Goal: Use online tool/utility: Utilize a website feature to perform a specific function

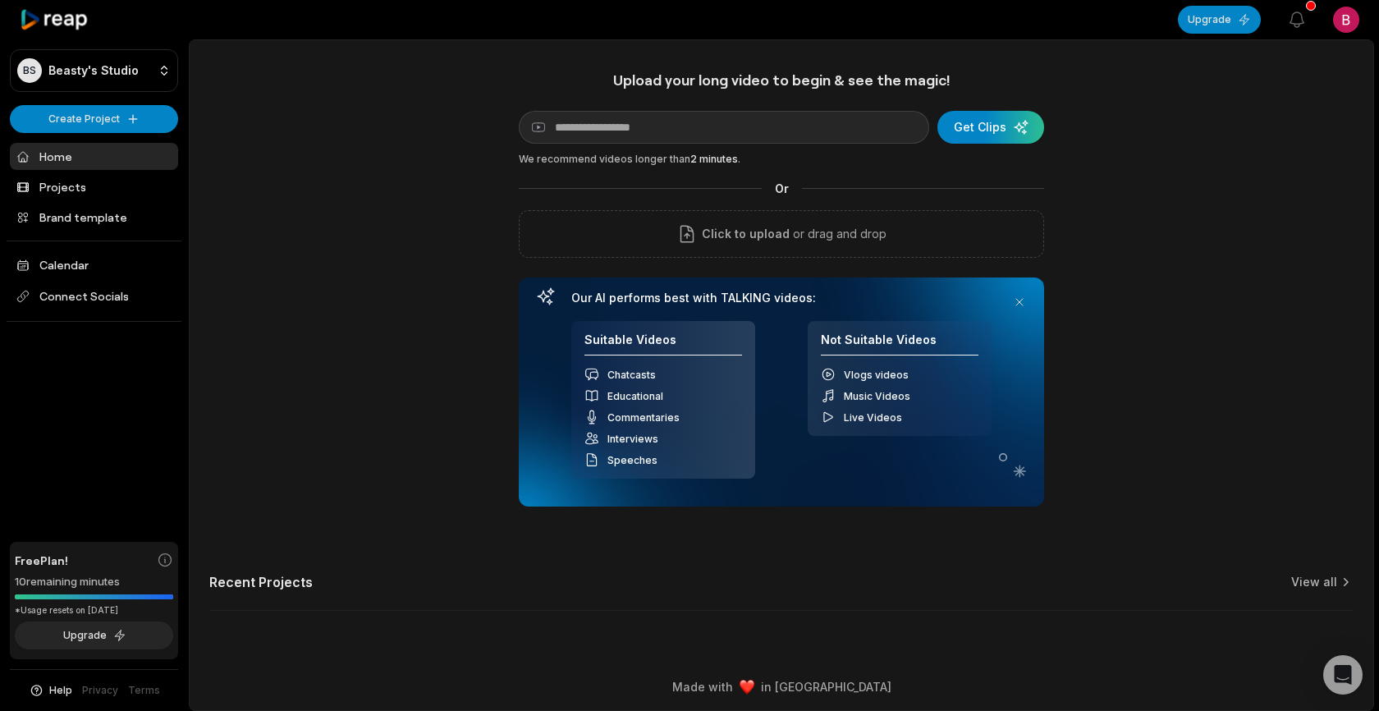
click at [662, 98] on div "Upload your long video to begin & see the magic! YouTube link Get Clips We reco…" at bounding box center [781, 289] width 525 height 436
click at [640, 122] on input at bounding box center [724, 127] width 410 height 33
click at [651, 147] on div "Upload your long video to begin & see the magic! YouTube link Get Clips We reco…" at bounding box center [781, 289] width 525 height 436
click at [648, 138] on input at bounding box center [724, 127] width 410 height 33
paste input "**********"
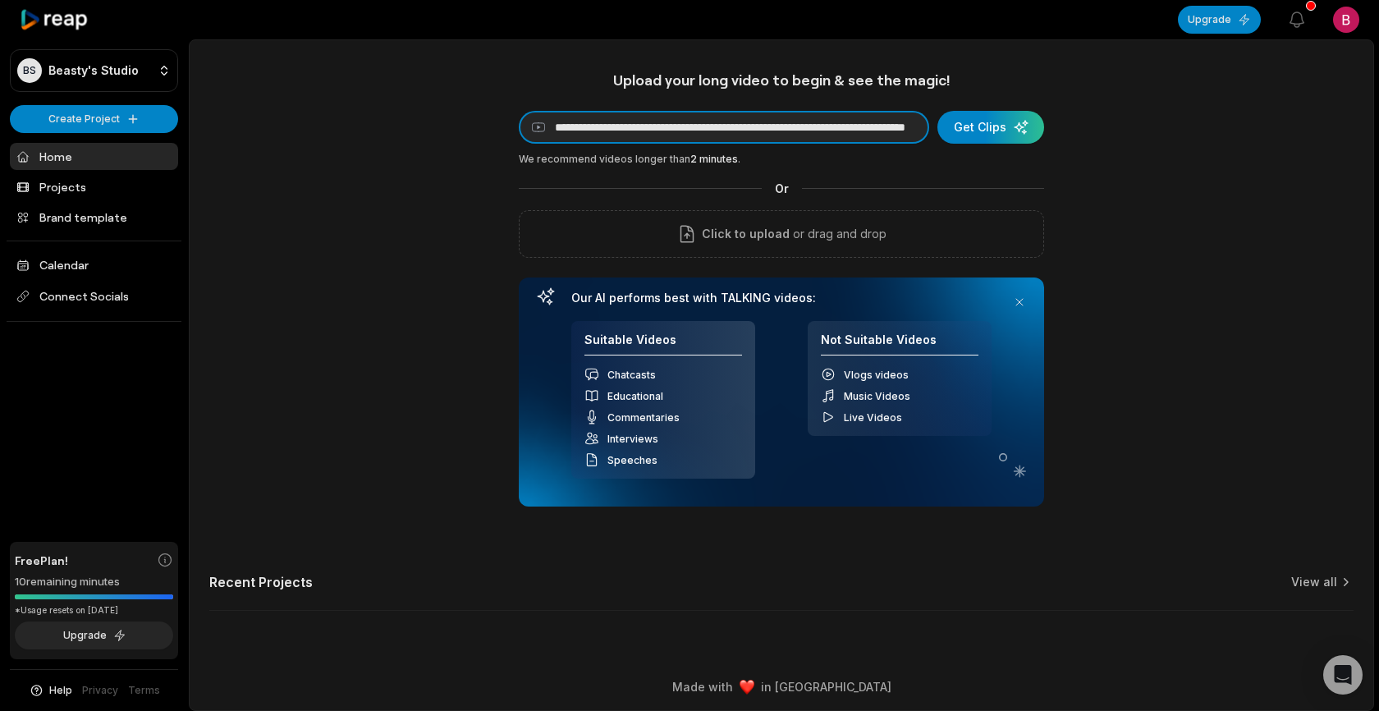
scroll to position [0, 203]
type input "**********"
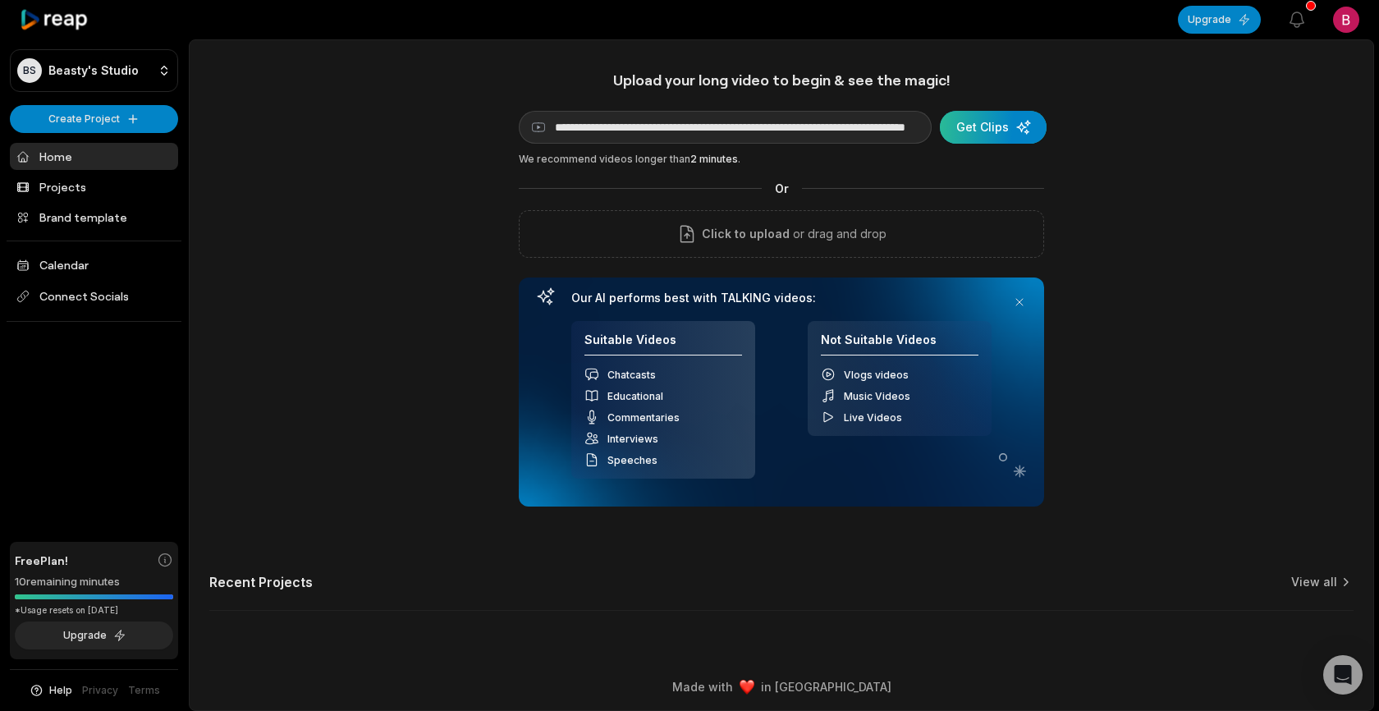
scroll to position [0, 0]
click at [978, 116] on div "submit" at bounding box center [993, 127] width 107 height 33
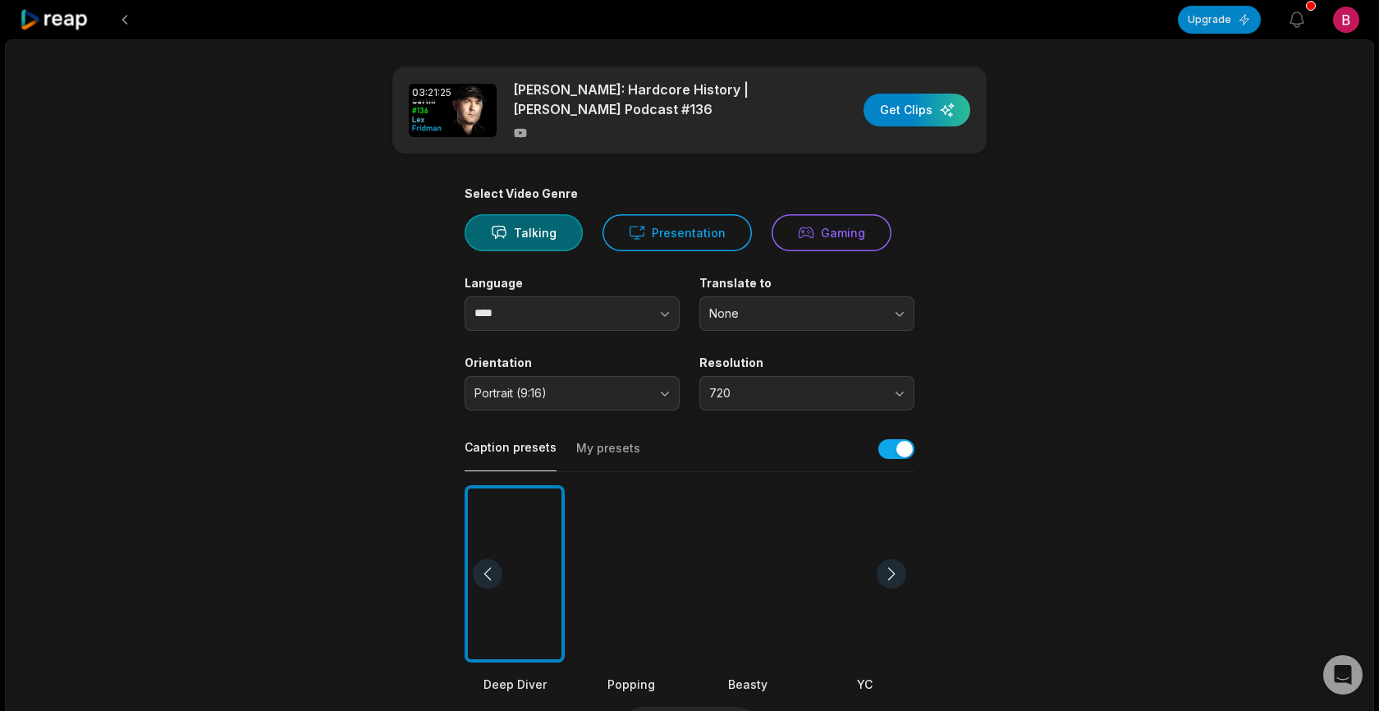
scroll to position [479, 0]
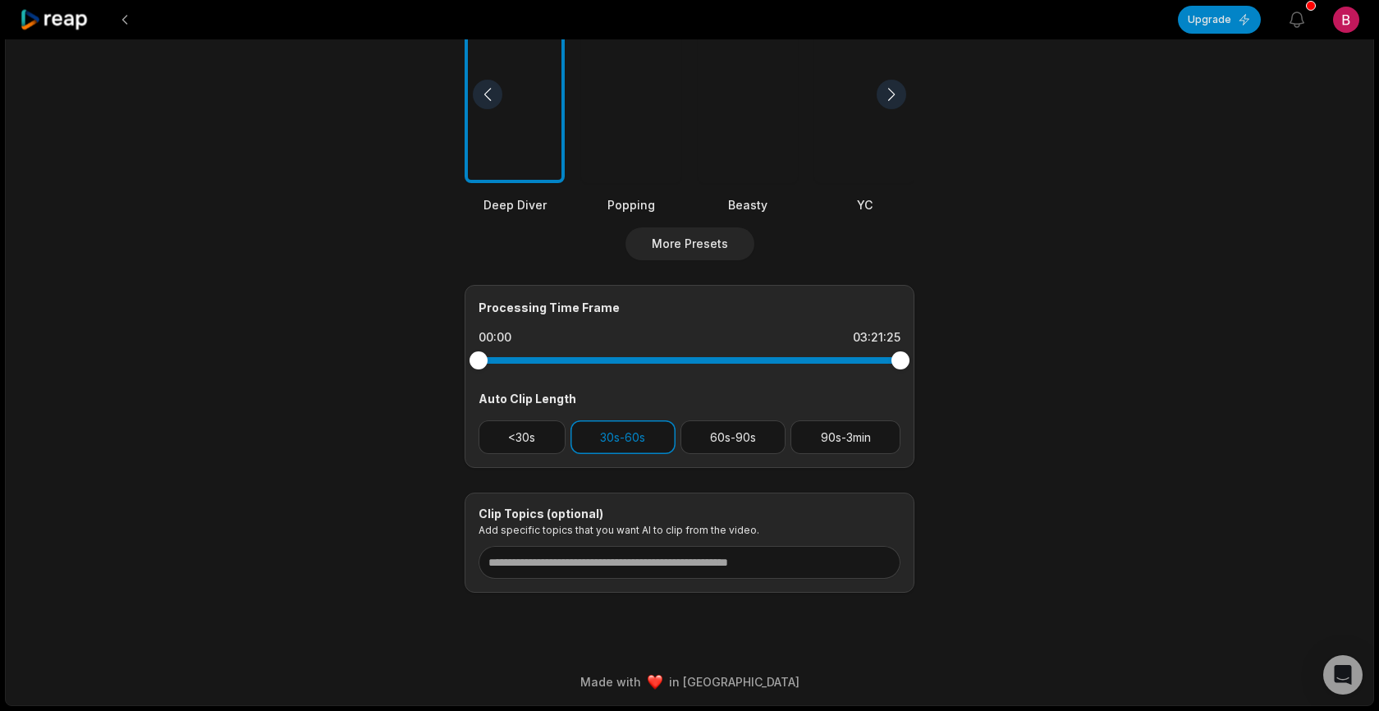
click at [898, 369] on div at bounding box center [689, 361] width 422 height 30
drag, startPoint x: 898, startPoint y: 362, endPoint x: 458, endPoint y: 351, distance: 440.0
click at [458, 351] on main "03:21:25 [PERSON_NAME]: Hardcore History | [PERSON_NAME] Podcast #136 Get Clips…" at bounding box center [689, 89] width 794 height 1005
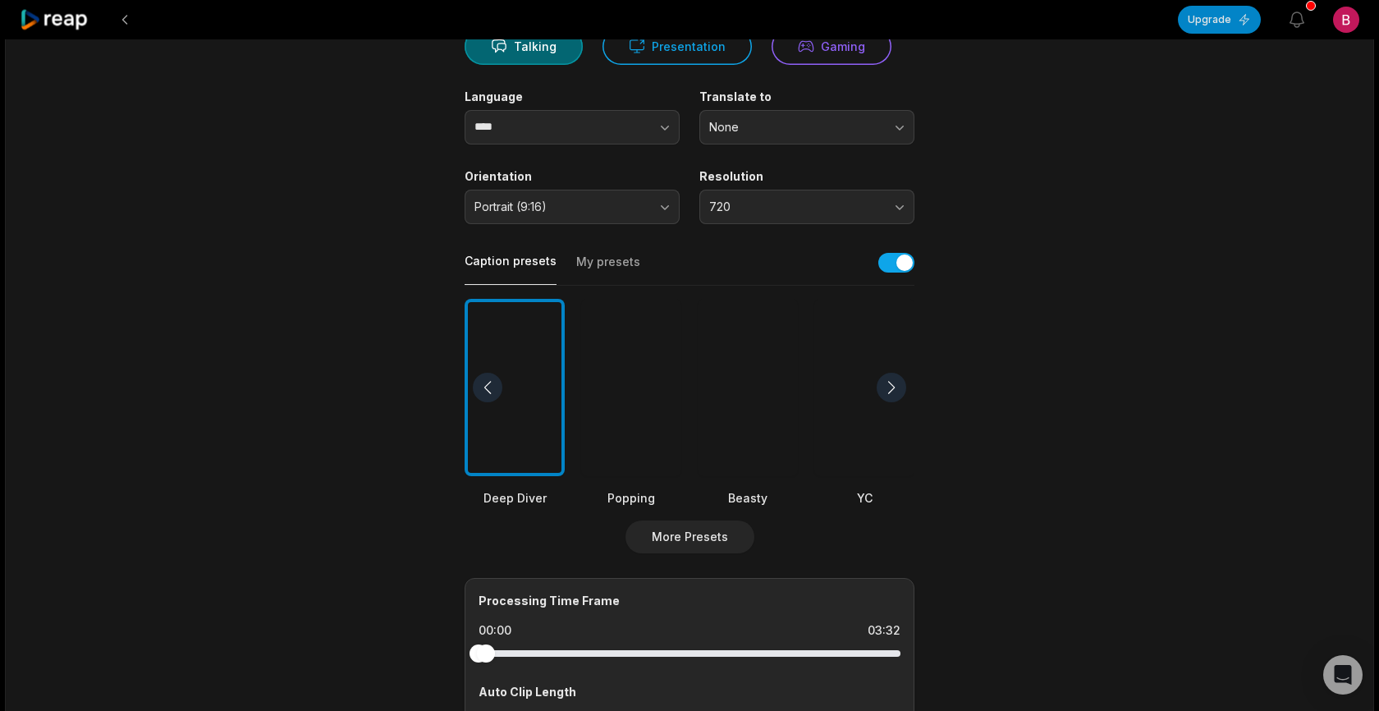
scroll to position [0, 0]
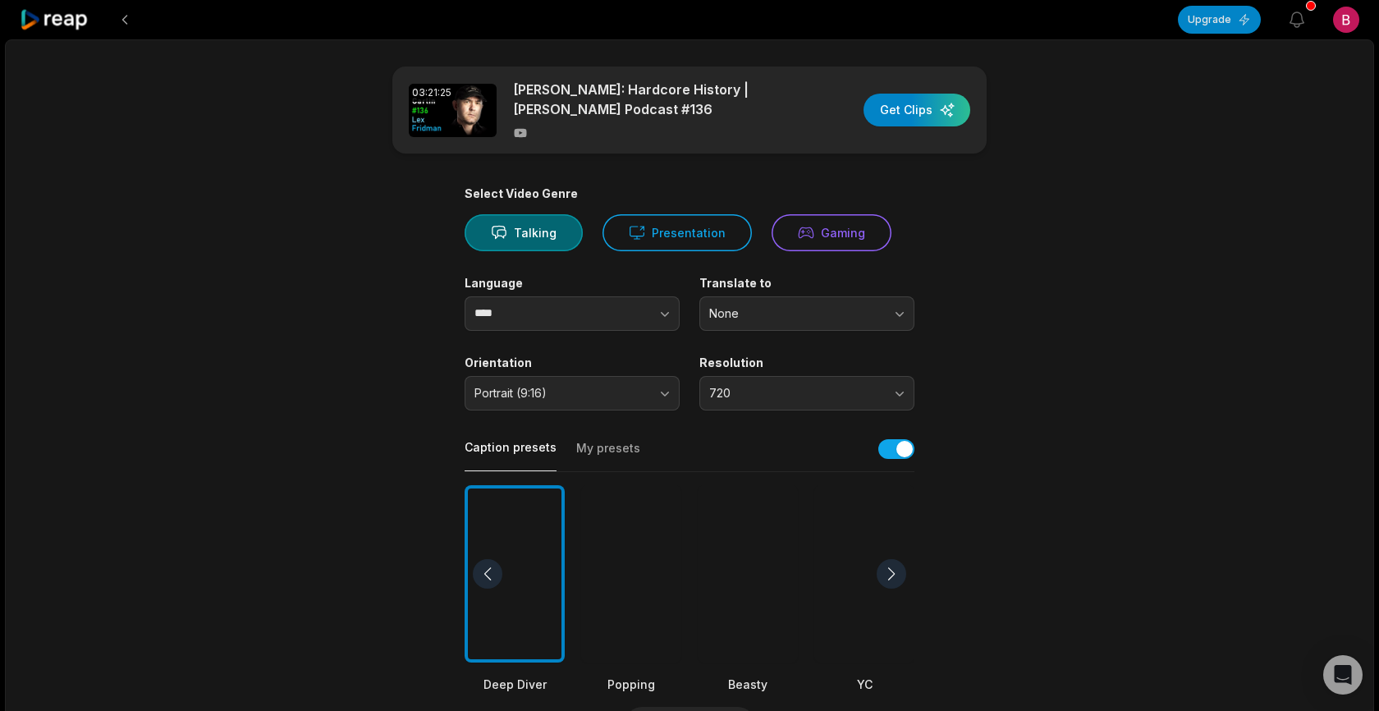
click at [650, 521] on div at bounding box center [631, 574] width 100 height 178
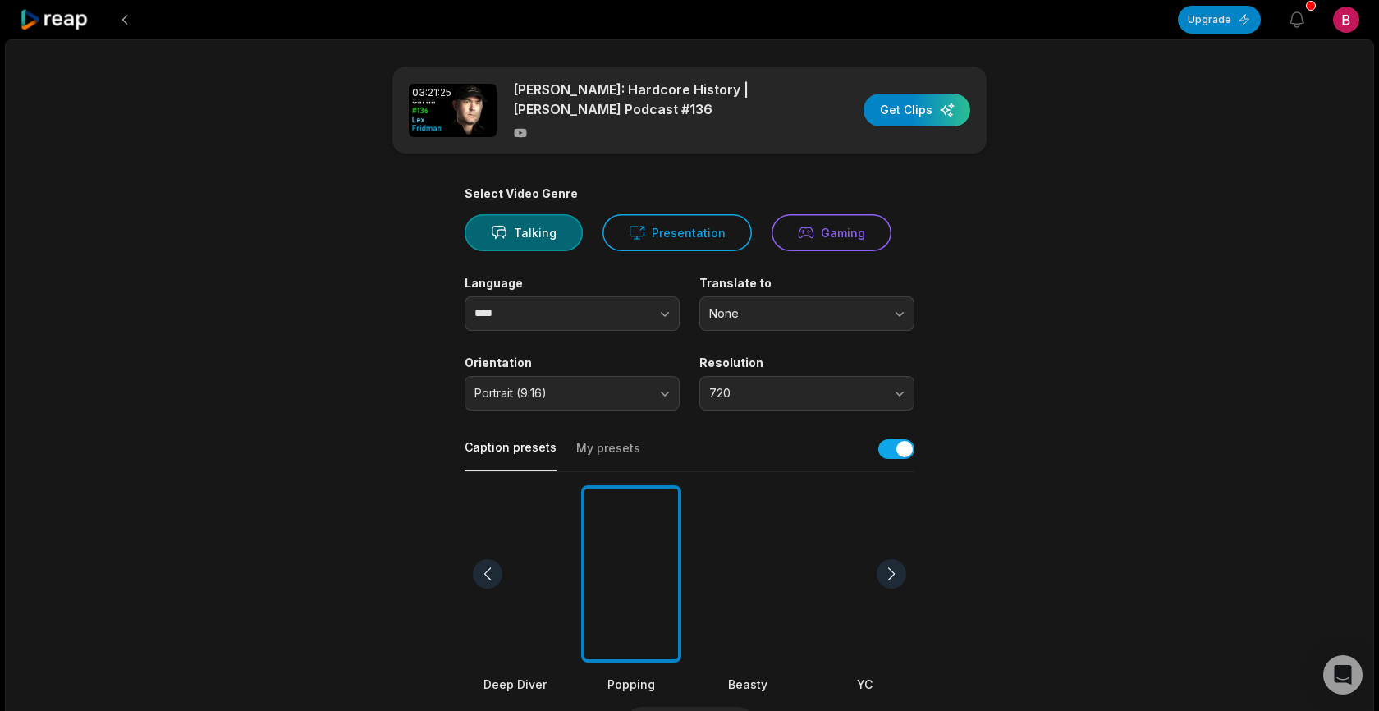
click at [894, 127] on div "03:21:25 [PERSON_NAME]: Hardcore History | [PERSON_NAME] Podcast #136 Get Clips" at bounding box center [689, 109] width 594 height 87
click at [890, 113] on div "button" at bounding box center [916, 110] width 107 height 33
